Goal: Task Accomplishment & Management: Manage account settings

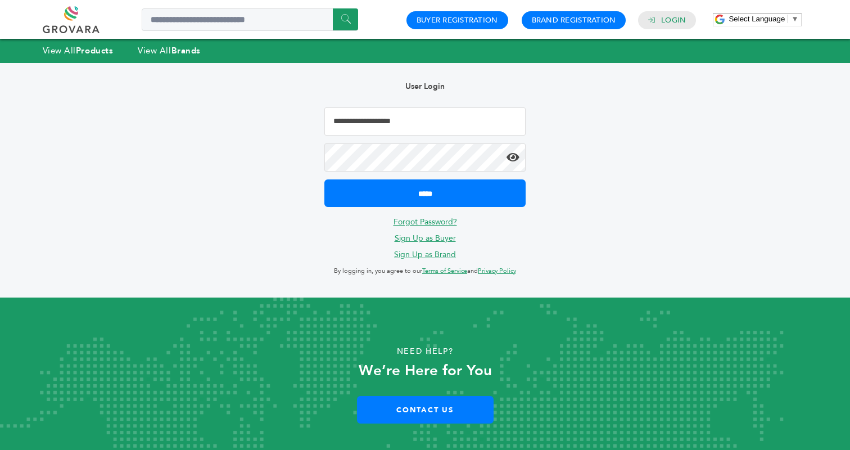
click at [417, 223] on link "Forgot Password?" at bounding box center [426, 222] width 64 height 11
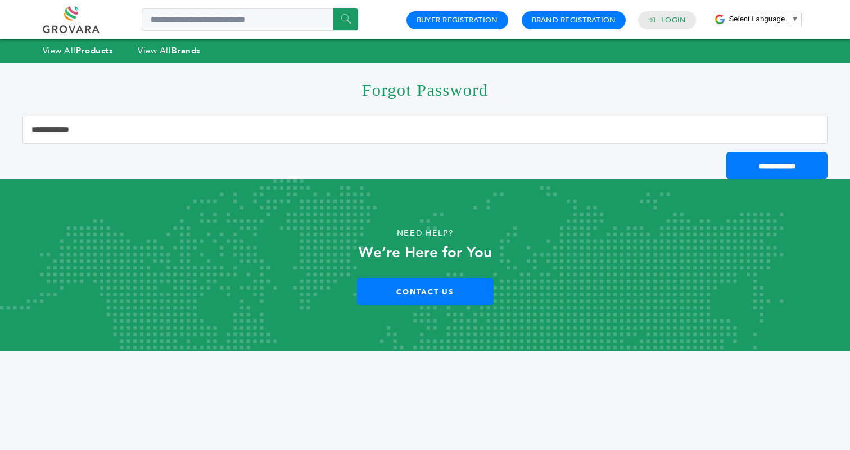
click at [108, 131] on input "Email Address" at bounding box center [424, 130] width 805 height 28
type input "**********"
